Goal: Task Accomplishment & Management: Use online tool/utility

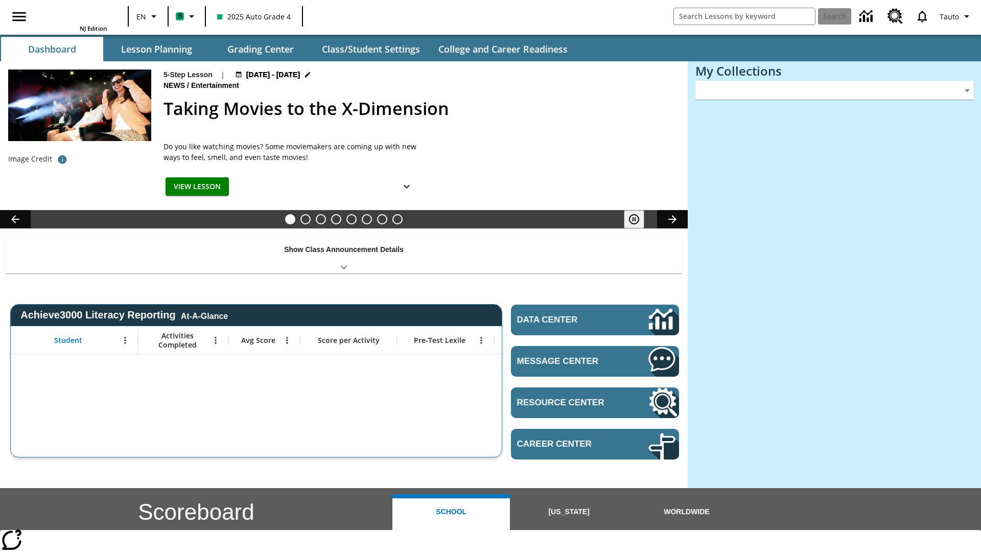
type input "-1"
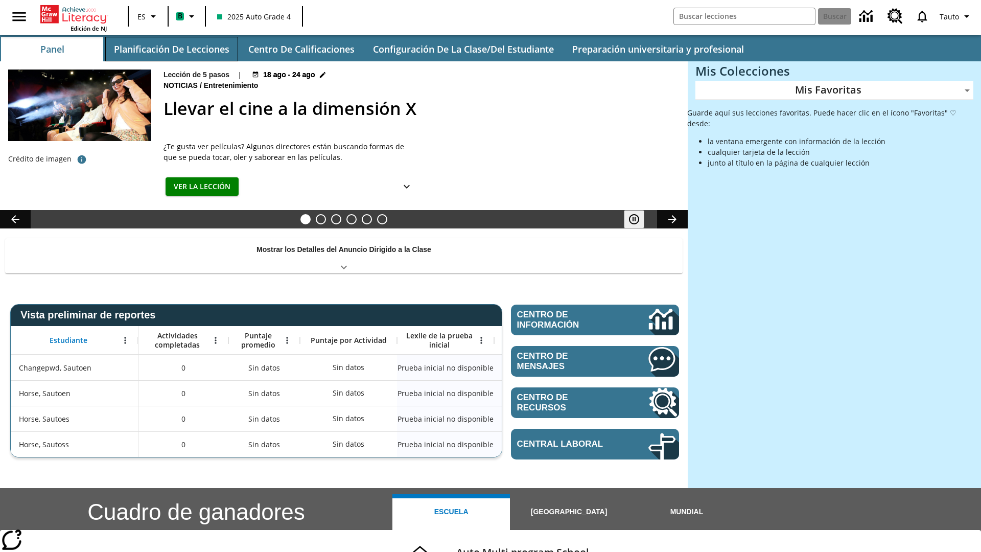
click at [171, 49] on button "Planificación de lecciones" at bounding box center [171, 49] width 133 height 25
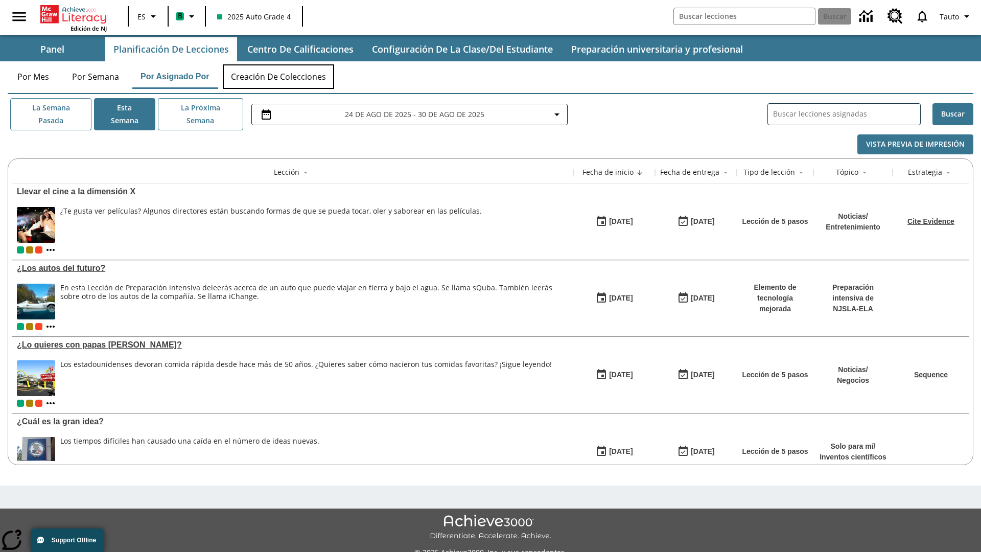
click at [279, 77] on button "Creación de colecciones" at bounding box center [278, 76] width 111 height 25
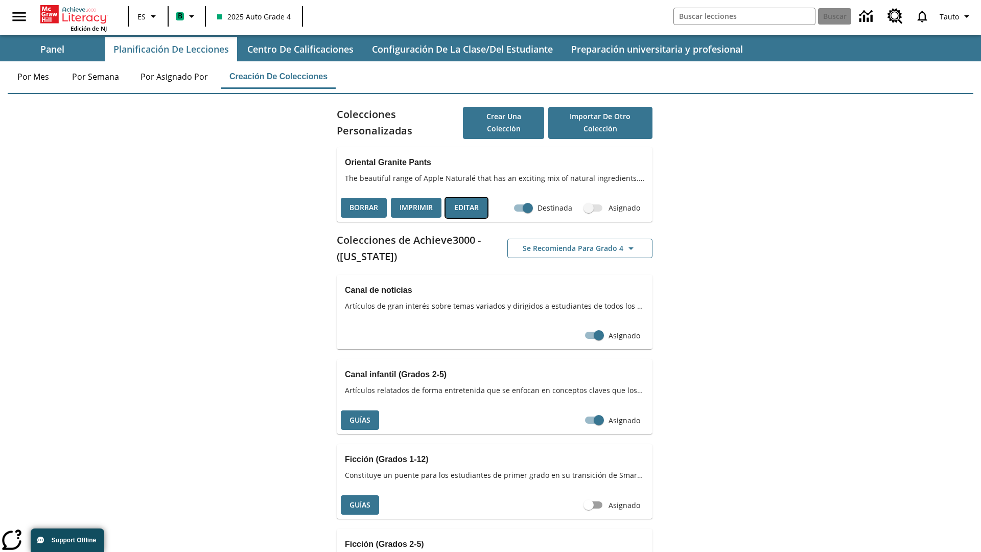
click at [466, 207] on button "Editar" at bounding box center [466, 208] width 42 height 20
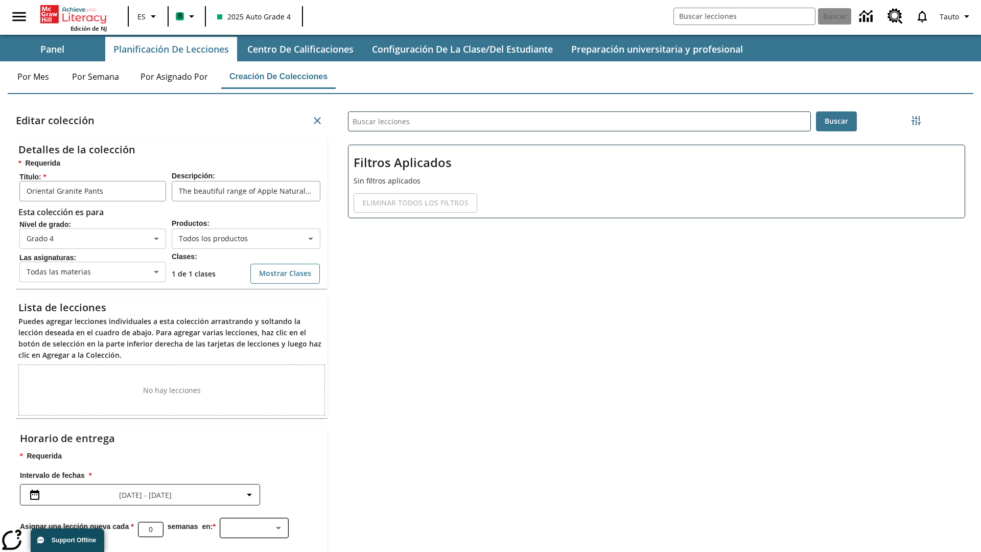
scroll to position [1, 1]
click at [246, 242] on body "Saltar al contenido principal Edición de NJ ES B 2025 Auto Grade 4 Buscar 0 Tau…" at bounding box center [490, 315] width 981 height 631
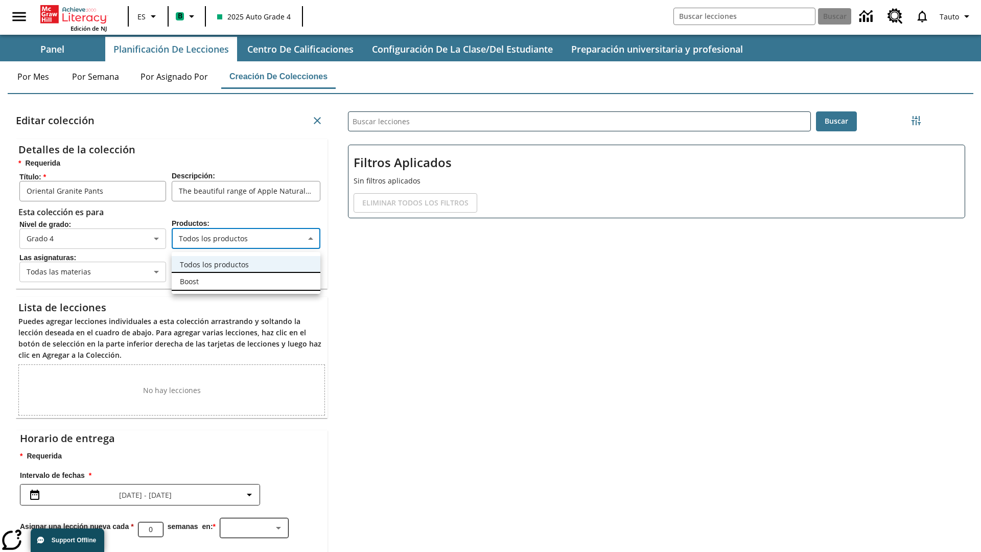
click at [246, 281] on li "Boost" at bounding box center [246, 281] width 149 height 17
type input "12"
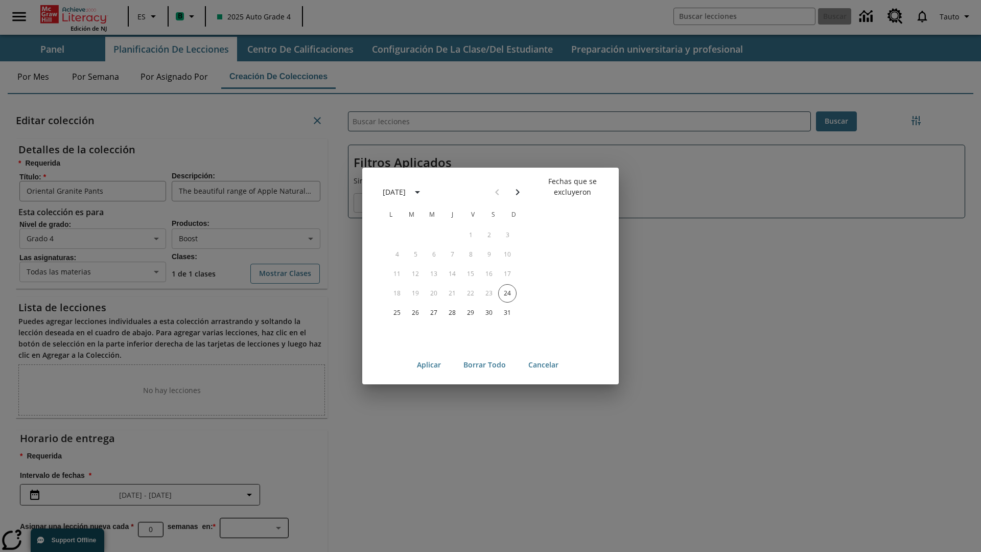
scroll to position [113, 0]
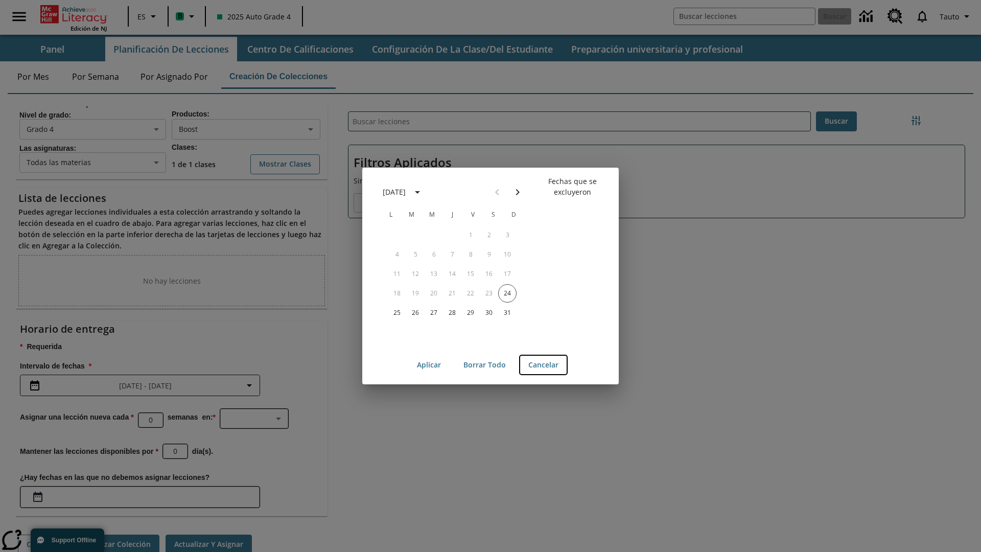
click at [543, 365] on button "Cancelar" at bounding box center [543, 364] width 46 height 19
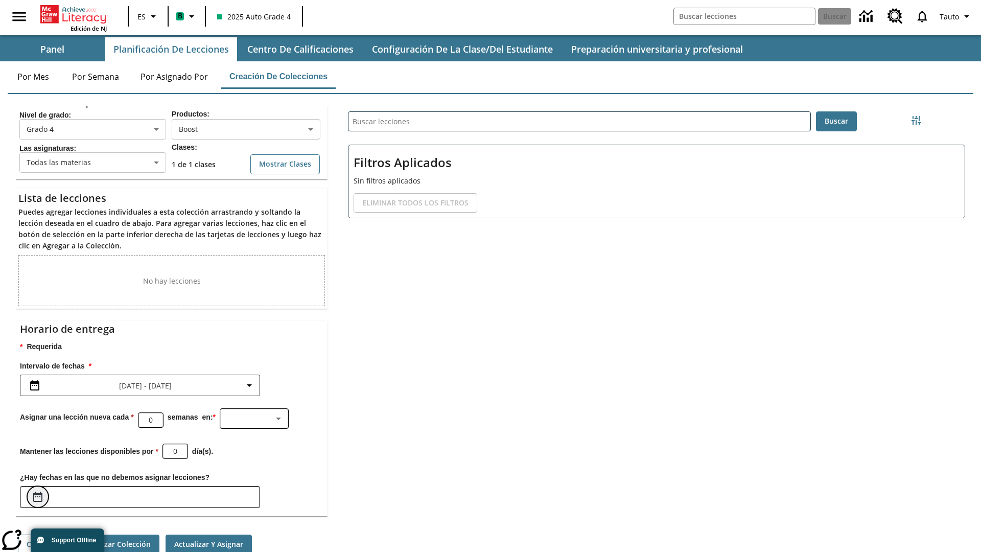
click at [38, 496] on icon "Elegir fechas" at bounding box center [37, 496] width 9 height 10
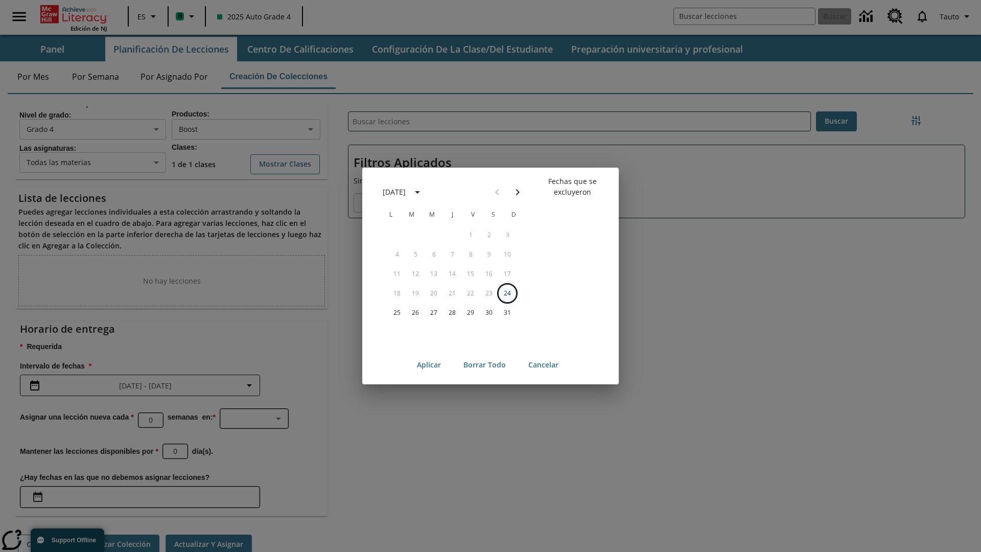
click at [507, 293] on button "24" at bounding box center [507, 293] width 18 height 18
click at [484, 365] on button "Borrar todo" at bounding box center [484, 364] width 59 height 19
click at [507, 293] on button "24" at bounding box center [507, 293] width 18 height 18
